Goal: Task Accomplishment & Management: Manage account settings

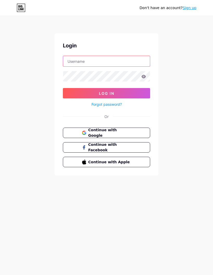
click at [116, 62] on input "text" at bounding box center [106, 61] width 87 height 10
type input "[EMAIL_ADDRESS][DOMAIN_NAME]"
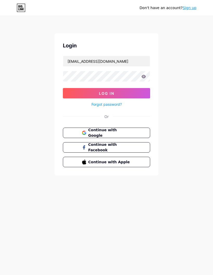
click at [136, 94] on button "Log In" at bounding box center [106, 93] width 87 height 10
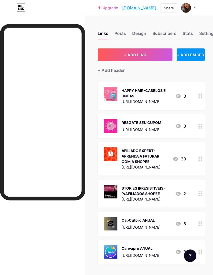
click at [173, 160] on icon at bounding box center [176, 159] width 6 height 6
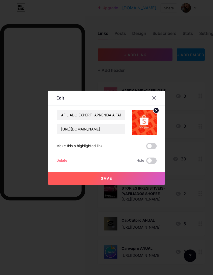
click at [158, 103] on div at bounding box center [154, 97] width 9 height 9
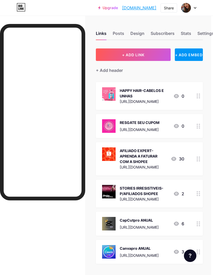
scroll to position [0, 3]
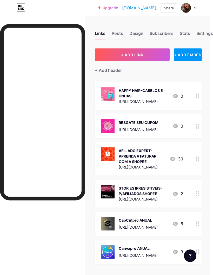
click at [172, 164] on div "AFILIADO EXPERT- APRENDA A FATURAR COM A SHOPEE https://kiwify.app/btcHnUg?afid…" at bounding box center [142, 158] width 82 height 23
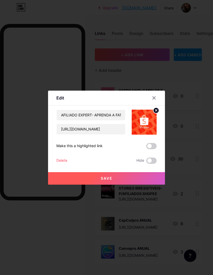
click at [62, 164] on div "Delete" at bounding box center [61, 161] width 11 height 6
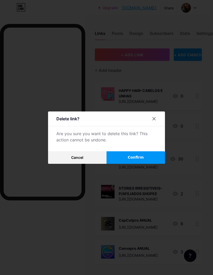
click at [147, 164] on button "Confirm" at bounding box center [136, 157] width 59 height 12
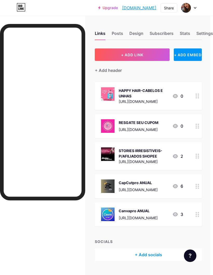
click at [155, 56] on button "+ ADD LINK" at bounding box center [132, 54] width 75 height 12
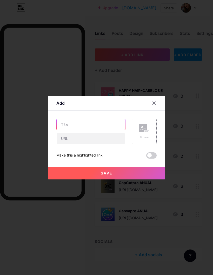
click at [109, 130] on input "text" at bounding box center [91, 124] width 69 height 10
type input "V"
type input "VÍDEOS QUE VENDEM"
click at [116, 144] on input "text" at bounding box center [91, 138] width 69 height 10
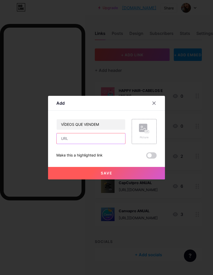
click at [110, 144] on input "text" at bounding box center [91, 138] width 69 height 10
paste input "[URL][DOMAIN_NAME]"
type input "[URL][DOMAIN_NAME]"
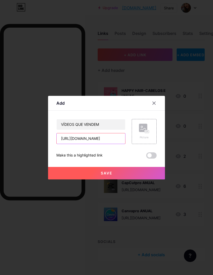
click at [98, 144] on input "[URL][DOMAIN_NAME]" at bounding box center [91, 138] width 69 height 10
click at [71, 144] on input "[URL][DOMAIN_NAME]" at bounding box center [91, 138] width 69 height 10
click at [123, 144] on input "[URL][DOMAIN_NAME]" at bounding box center [91, 138] width 69 height 10
click at [147, 133] on rect at bounding box center [147, 131] width 5 height 3
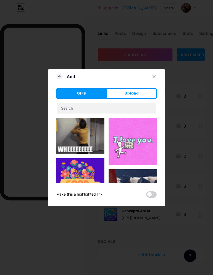
click at [138, 96] on span "Upload" at bounding box center [132, 93] width 14 height 5
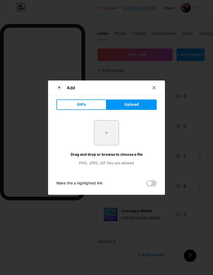
click at [109, 138] on input "file" at bounding box center [107, 133] width 24 height 24
type input "C:\fakepath\IMG_1273.jpeg"
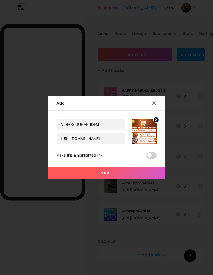
click at [144, 179] on button "Save" at bounding box center [106, 173] width 117 height 12
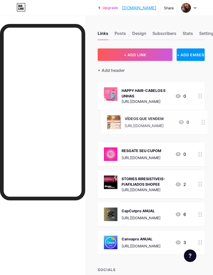
scroll to position [0, 3]
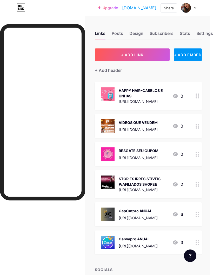
click at [179, 156] on div "0" at bounding box center [178, 154] width 11 height 6
click at [64, 164] on div "Delete" at bounding box center [61, 161] width 11 height 6
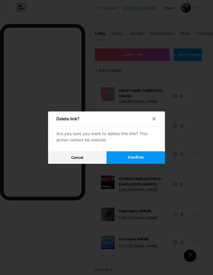
click at [141, 160] on span "Confirm" at bounding box center [136, 157] width 16 height 5
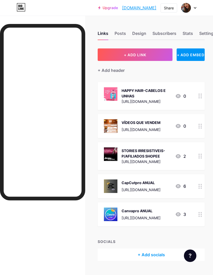
click at [161, 183] on div "CapCutpro ANUAL" at bounding box center [141, 182] width 39 height 5
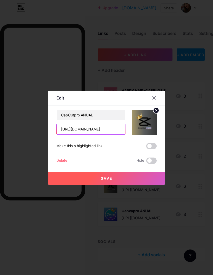
click at [108, 134] on input "[URL][DOMAIN_NAME]" at bounding box center [91, 129] width 69 height 10
click at [106, 134] on input "[URL][DOMAIN_NAME]" at bounding box center [91, 129] width 69 height 10
